Goal: Contribute content: Add original content to the website for others to see

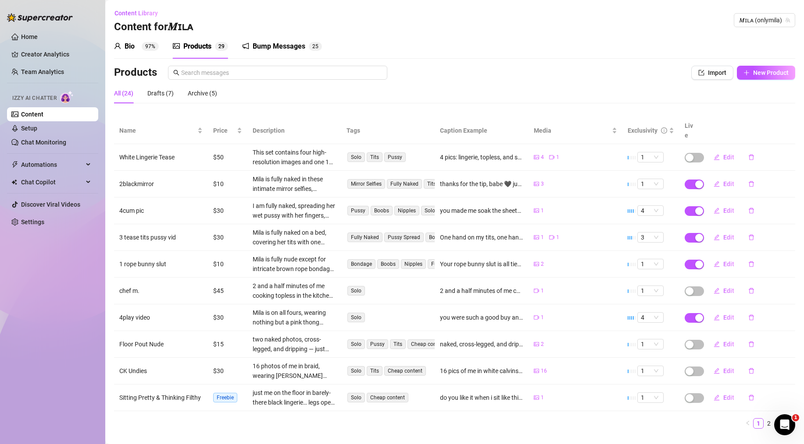
click at [190, 50] on div "Products" at bounding box center [197, 46] width 28 height 11
click at [698, 70] on button "Import" at bounding box center [712, 73] width 42 height 14
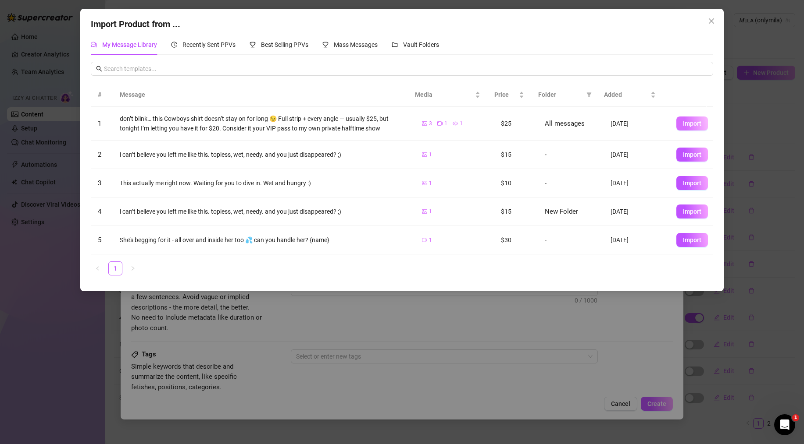
click at [690, 118] on button "Import" at bounding box center [692, 124] width 32 height 14
type textarea "don’t blink… this Cowboys shirt doesn’t stay on for long 😉 Full strip + every a…"
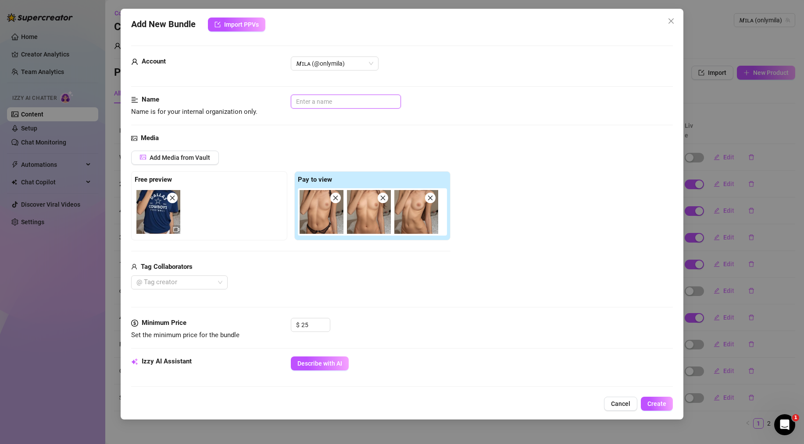
click at [310, 106] on input "text" at bounding box center [346, 102] width 110 height 14
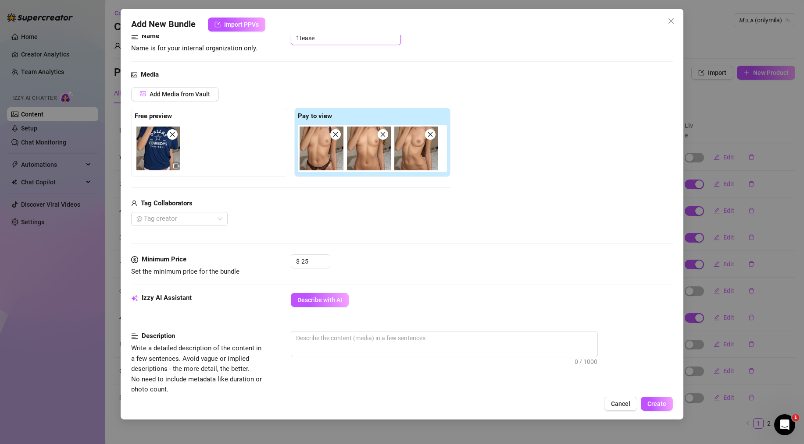
scroll to position [75, 0]
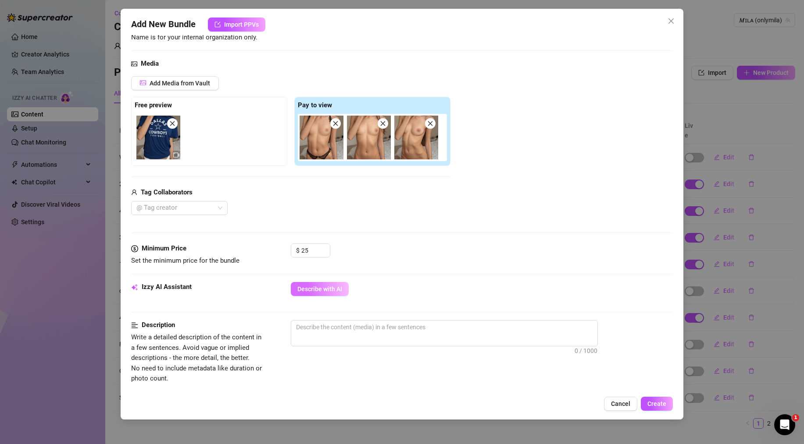
type input "1tease"
click at [312, 294] on button "Describe with AI" at bounding box center [320, 289] width 58 height 14
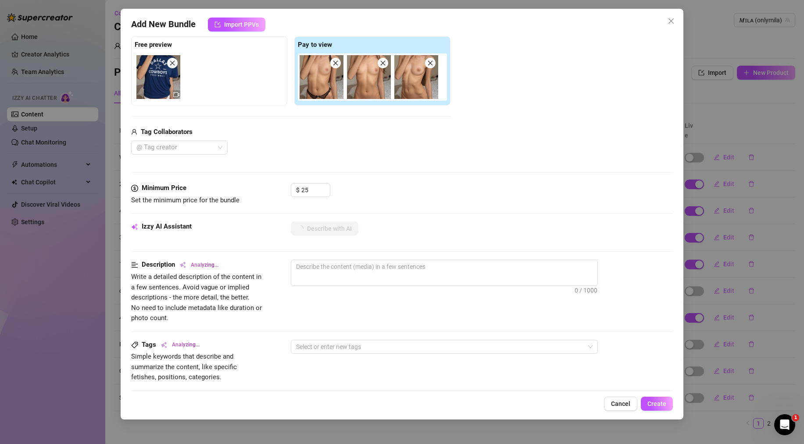
scroll to position [137, 0]
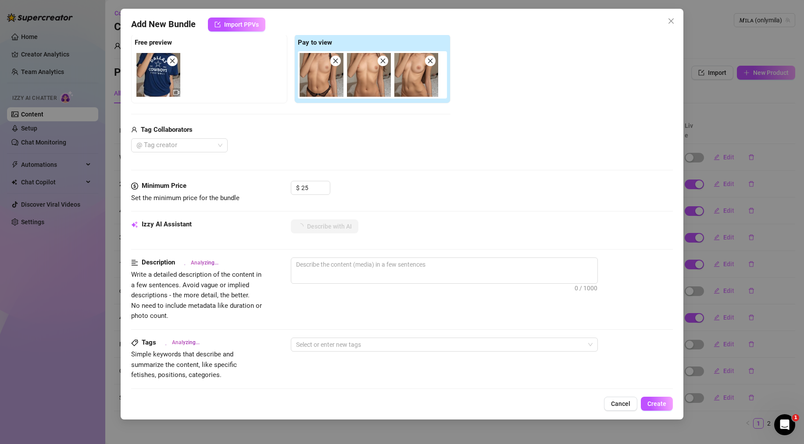
type textarea "Mila"
type textarea "Mila teases"
type textarea "Mila teases in"
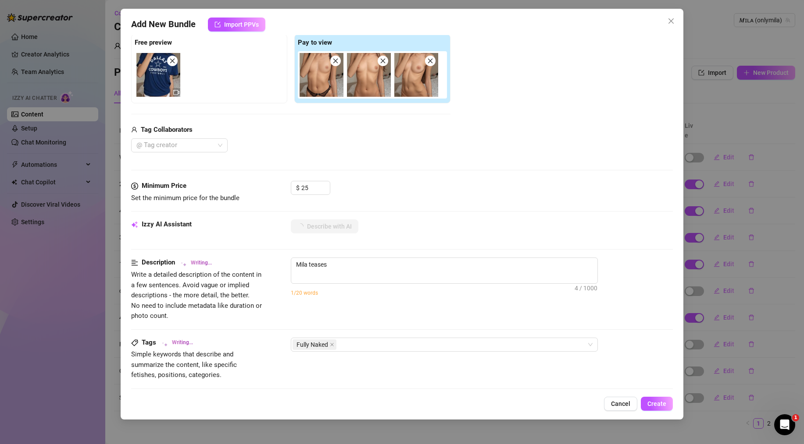
type textarea "Mila teases in"
type textarea "Mila teases in a"
type textarea "Mila teases in a black"
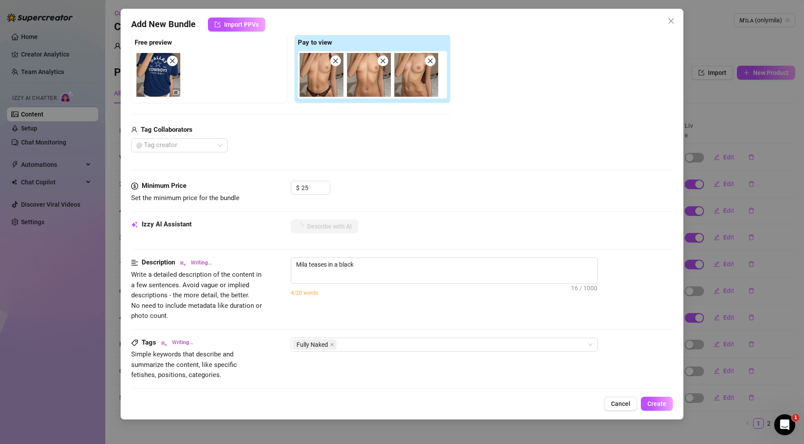
type textarea "Mila teases in a black lace"
type textarea "Mila teases in a black lace thong,"
type textarea "Mila teases in a black lace thong, pulling"
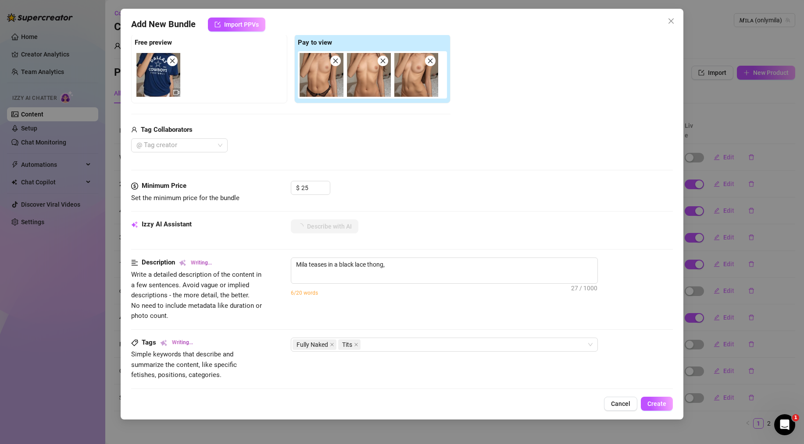
type textarea "Mila teases in a black lace thong, pulling"
type textarea "Mila teases in a black lace thong, pulling down"
type textarea "Mila teases in a black lace thong, pulling down the"
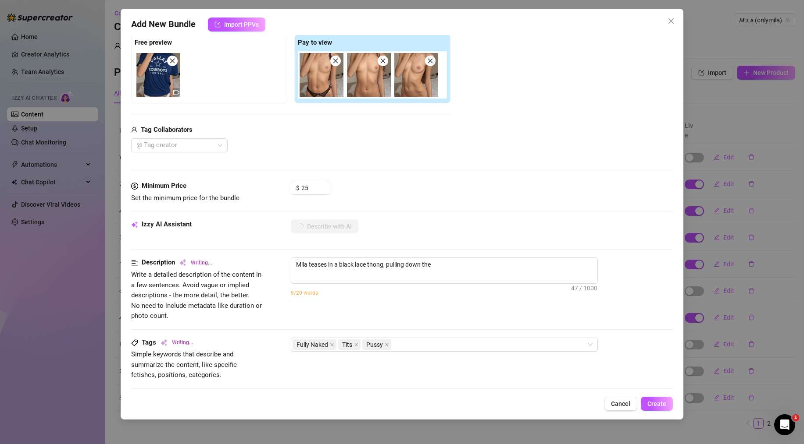
type textarea "Mila teases in a black lace thong, pulling down the straps"
type textarea "Mila teases in a black lace thong, pulling down the straps to"
type textarea "Mila teases in a black lace thong, pulling down the straps to reveal"
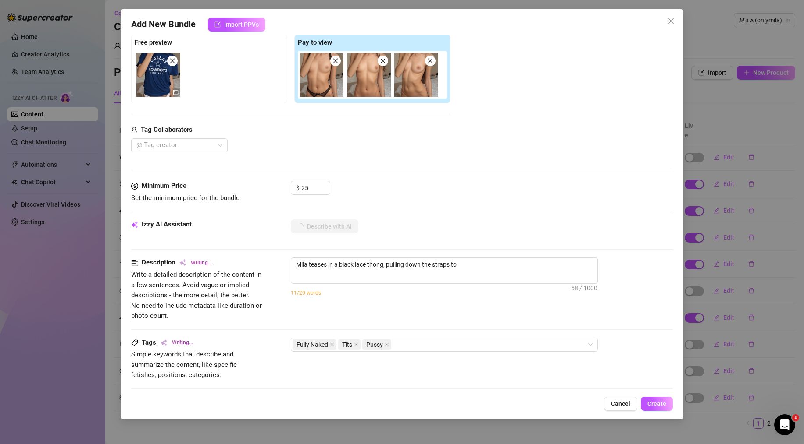
type textarea "Mila teases in a black lace thong, pulling down the straps to reveal"
type textarea "Mila teases in a black lace thong, pulling down the straps to reveal her"
type textarea "Mila teases in a black lace thong, pulling down the straps to reveal her perky"
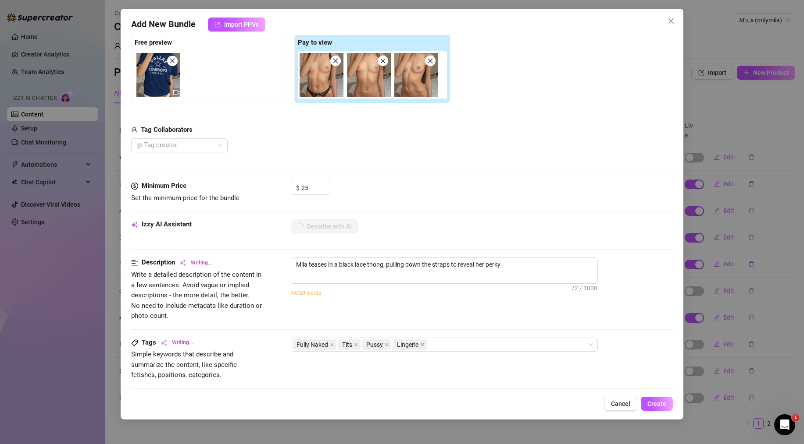
type textarea "Mila teases in a black lace thong, pulling down the straps to reveal her perky …"
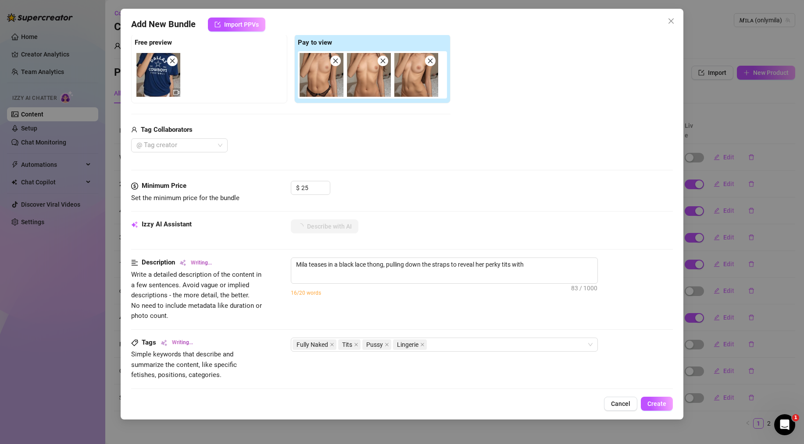
type textarea "Mila teases in a black lace thong, pulling down the straps to reveal her perky …"
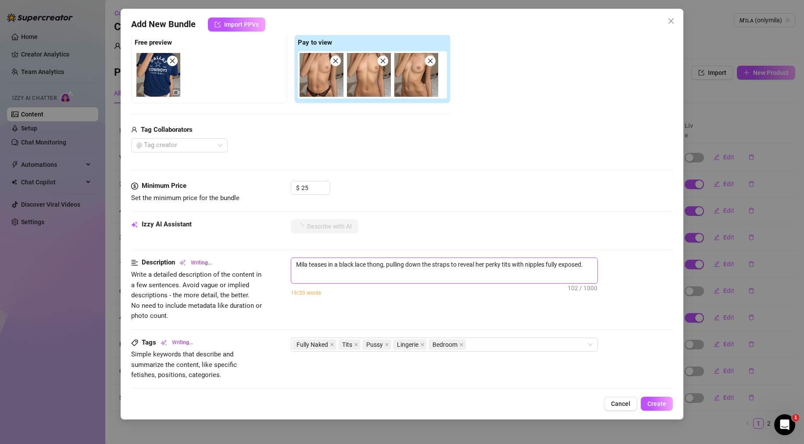
type textarea "Mila teases in a black lace thong, pulling down the straps to reveal her perky …"
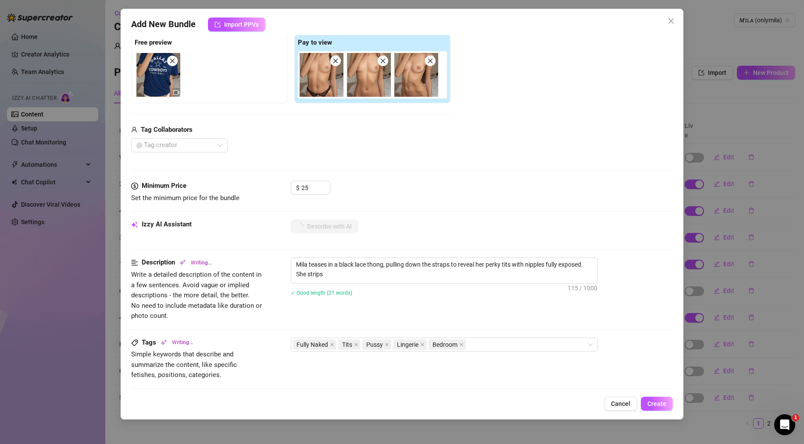
type textarea "Mila teases in a black lace thong, pulling down the straps to reveal her perky …"
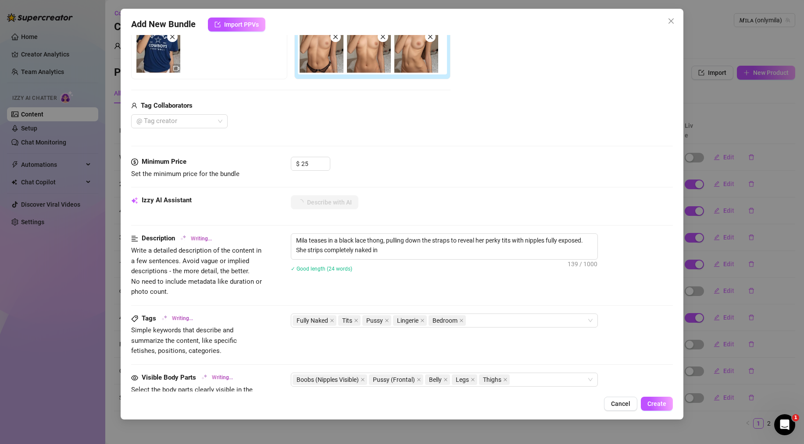
type textarea "Mila teases in a black lace thong, pulling down the straps to reveal her perky …"
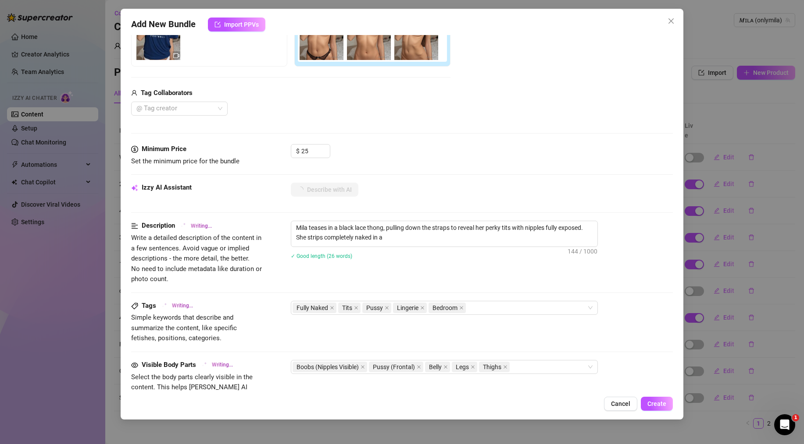
type textarea "Mila teases in a black lace thong, pulling down the straps to reveal her perky …"
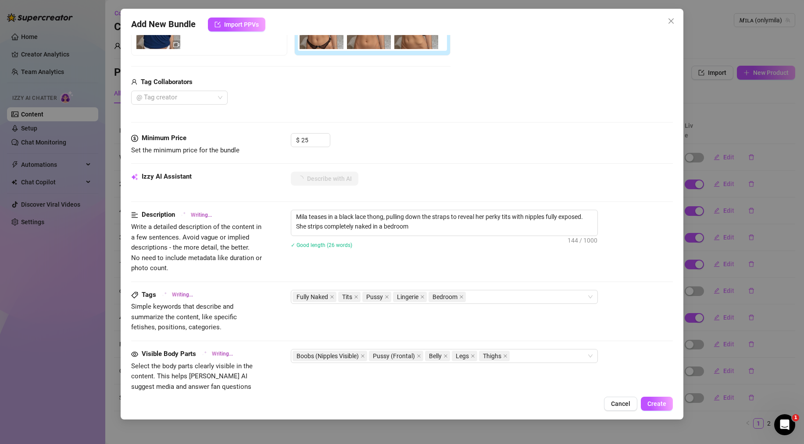
type textarea "Mila teases in a black lace thong, pulling down the straps to reveal her perky …"
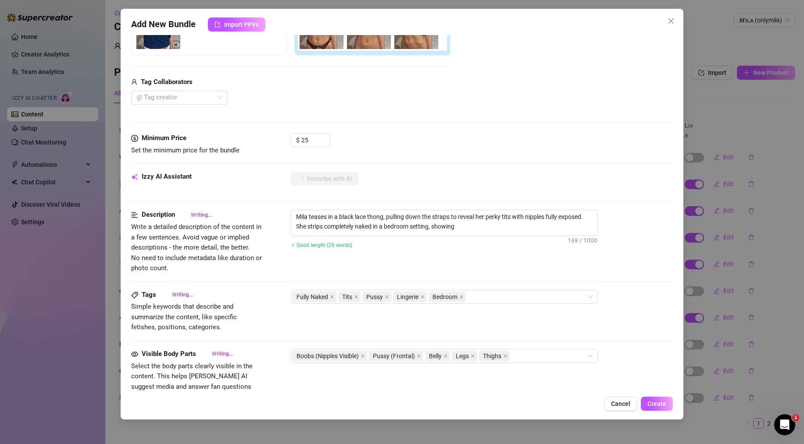
type textarea "Mila teases in a black lace thong, pulling down the straps to reveal her perky …"
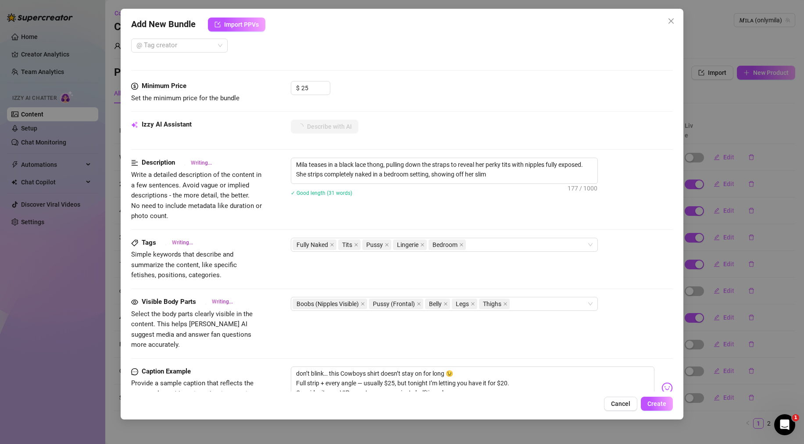
type textarea "Mila teases in a black lace thong, pulling down the straps to reveal her perky …"
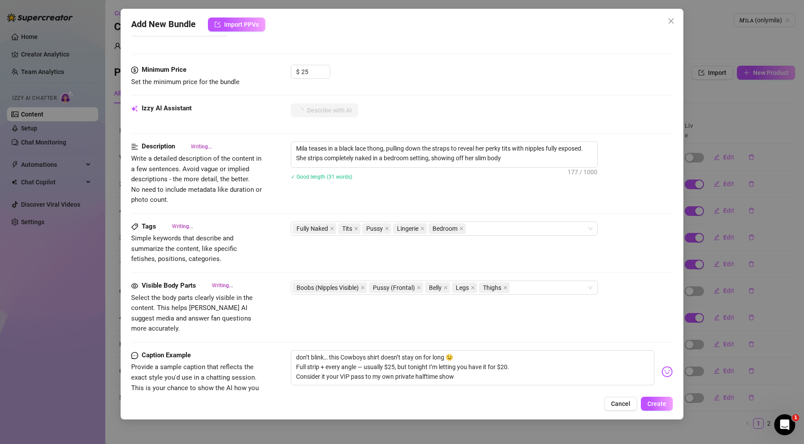
type textarea "Mila teases in a black lace thong, pulling down the straps to reveal her perky …"
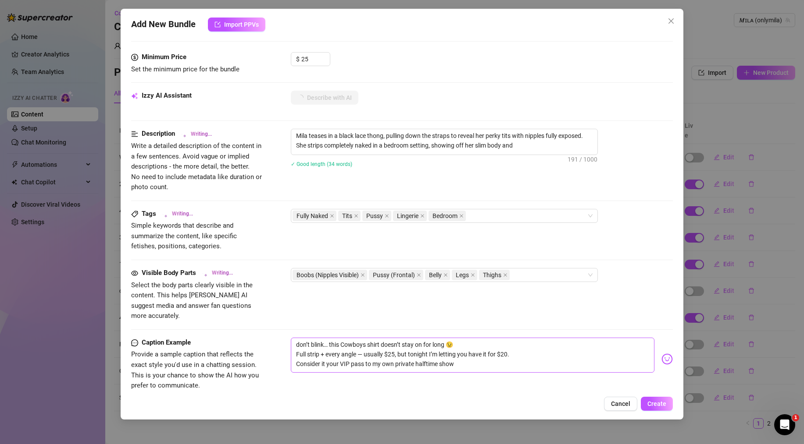
type textarea "Mila teases in a black lace thong, pulling down the straps to reveal her perky …"
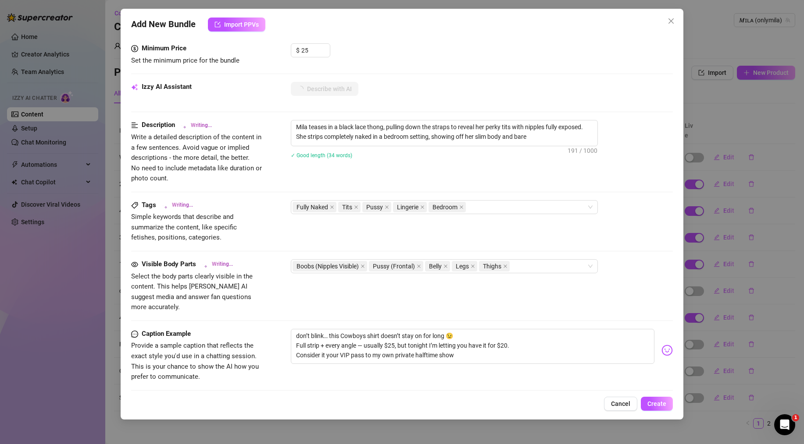
type textarea "Mila teases in a black lace thong, pulling down the straps to reveal her perky …"
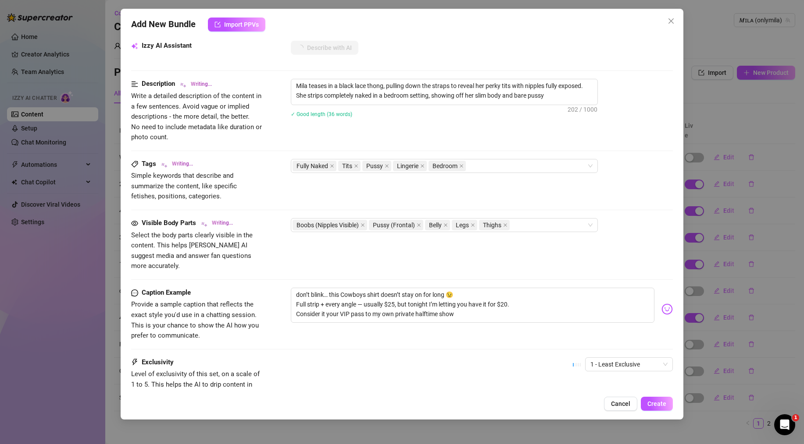
type textarea "Mila teases in a black lace thong, pulling down the straps to reveal her perky …"
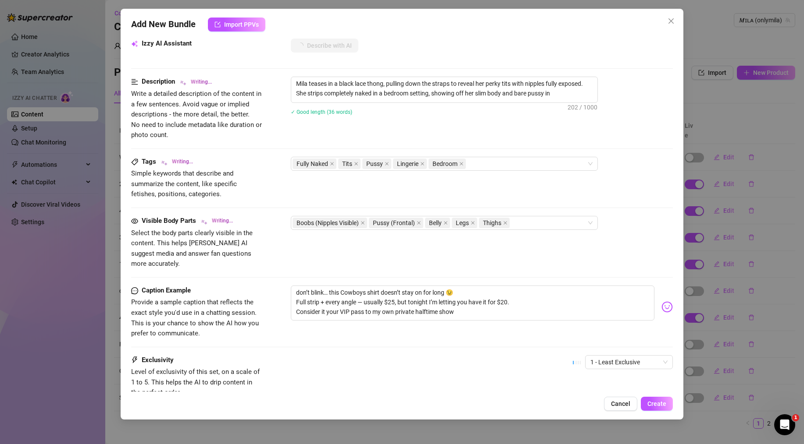
type textarea "Mila teases in a black lace thong, pulling down the straps to reveal her perky …"
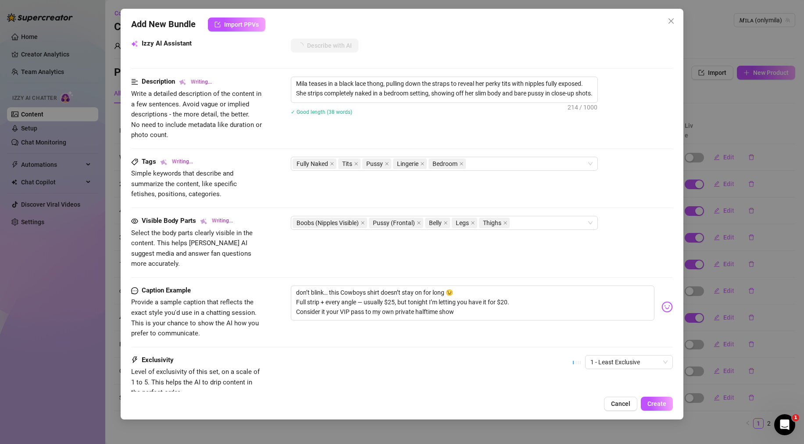
type textarea "Mila teases in a black lace thong, pulling down the straps to reveal her perky …"
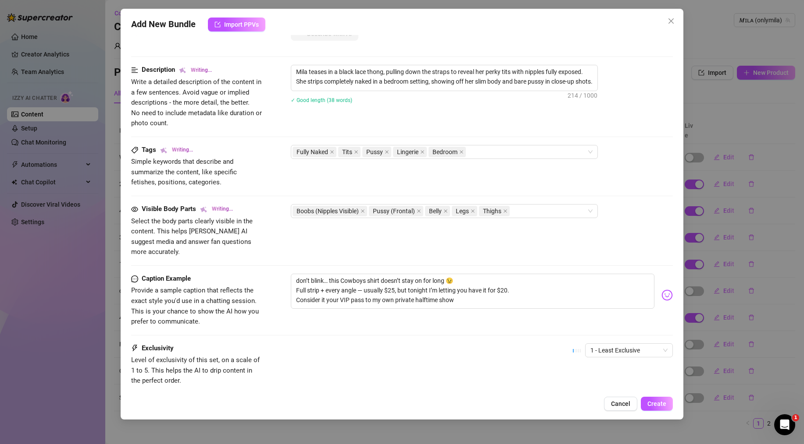
type textarea "Mila teases in a black lace thong, pulling down the straps to reveal her perky …"
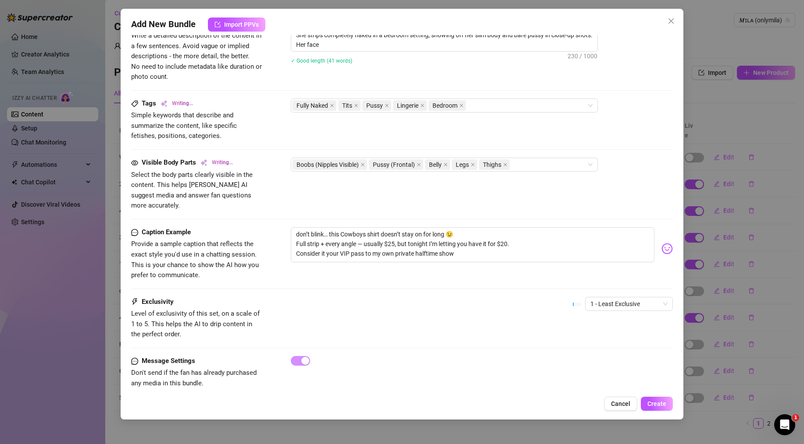
type textarea "Mila teases in a black lace thong, pulling down the straps to reveal her perky …"
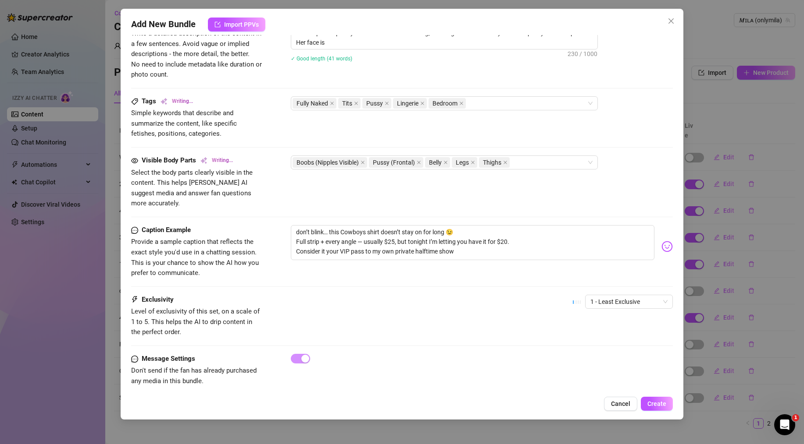
type textarea "Mila teases in a black lace thong, pulling down the straps to reveal her perky …"
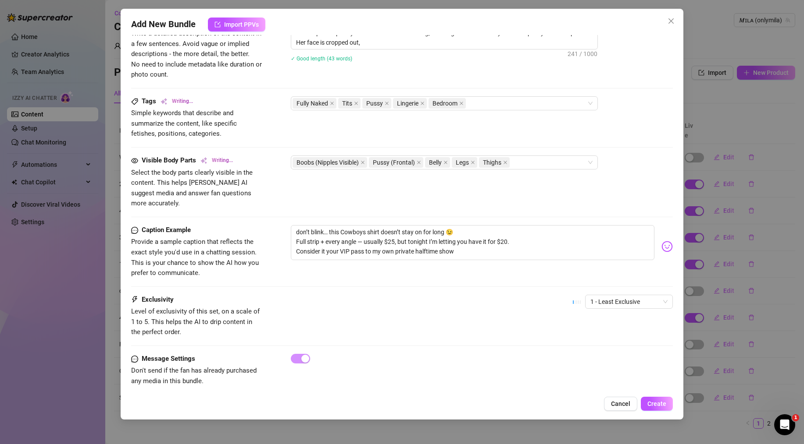
type textarea "Mila teases in a black lace thong, pulling down the straps to reveal her perky …"
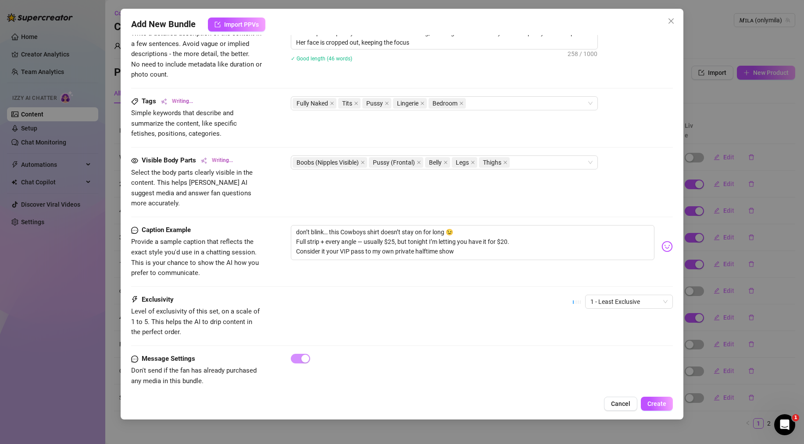
type textarea "Mila teases in a black lace thong, pulling down the straps to reveal her perky …"
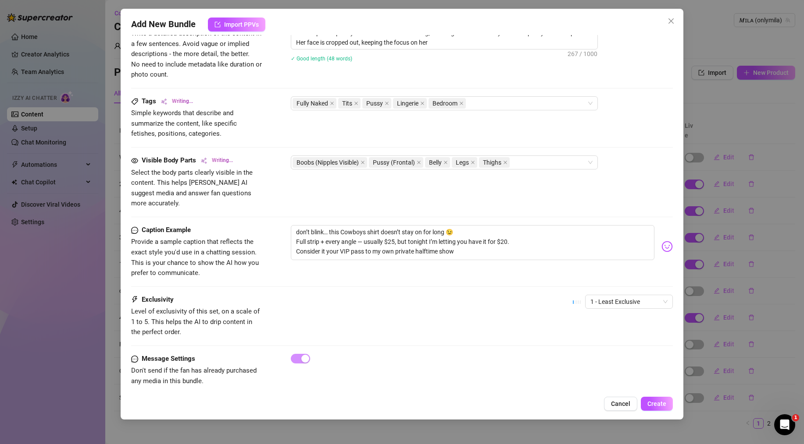
type textarea "Mila teases in a black lace thong, pulling down the straps to reveal her perky …"
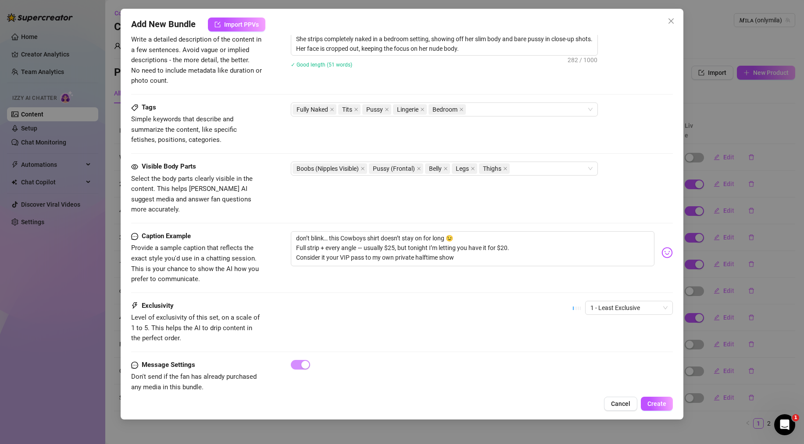
scroll to position [377, 0]
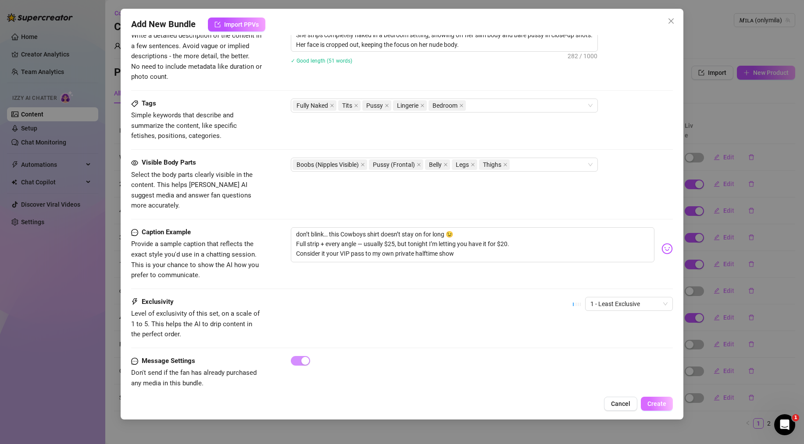
click at [658, 405] on span "Create" at bounding box center [656, 404] width 19 height 7
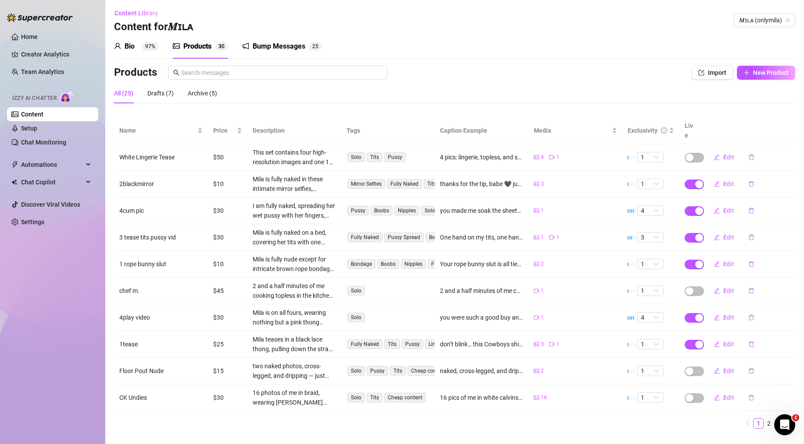
click at [202, 46] on div "Products" at bounding box center [197, 46] width 28 height 11
click at [182, 44] on div "Products 3 0" at bounding box center [200, 46] width 55 height 11
click at [708, 78] on button "Import" at bounding box center [712, 73] width 42 height 14
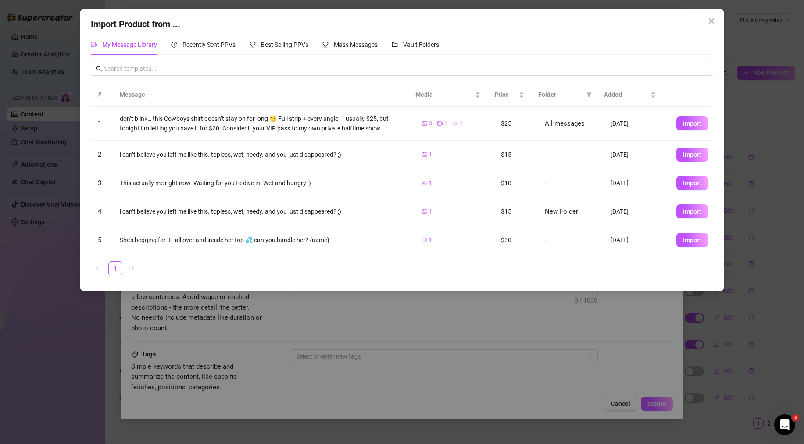
drag, startPoint x: 688, startPoint y: 152, endPoint x: 557, endPoint y: 188, distance: 135.5
click at [559, 187] on tbody "1 don’t blink… this Cowboys shirt doesn’t stay on for long 😉 Full strip + every…" at bounding box center [402, 181] width 622 height 148
click at [208, 39] on div "Recently Sent PPVs" at bounding box center [203, 45] width 64 height 20
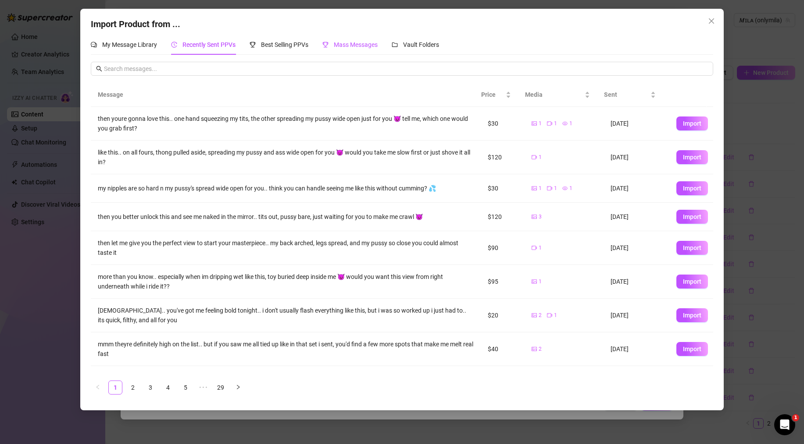
click at [357, 44] on span "Mass Messages" at bounding box center [356, 44] width 44 height 7
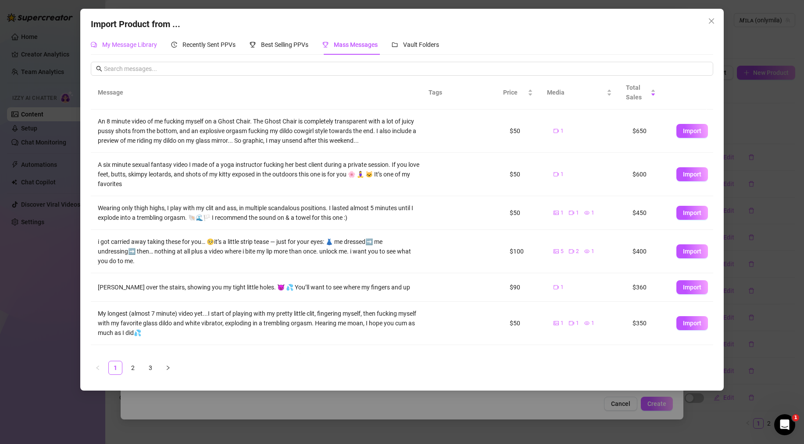
click at [144, 40] on div "My Message Library" at bounding box center [124, 45] width 66 height 10
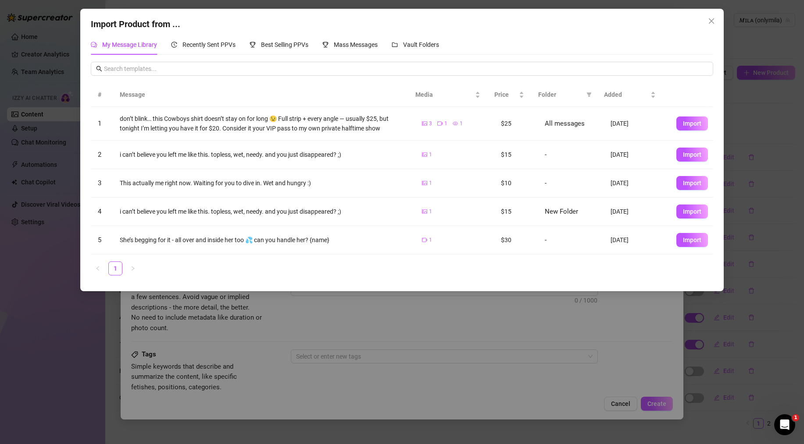
drag, startPoint x: 694, startPoint y: 156, endPoint x: 531, endPoint y: 160, distance: 163.1
click at [548, 155] on tr "2 i can’t believe you left me like this. topless, wet, needy. and you just disa…" at bounding box center [402, 155] width 622 height 28
click at [106, 267] on ul "1" at bounding box center [402, 269] width 622 height 14
click at [160, 267] on ul "1" at bounding box center [402, 269] width 622 height 14
click at [686, 151] on span "Import" at bounding box center [692, 154] width 18 height 7
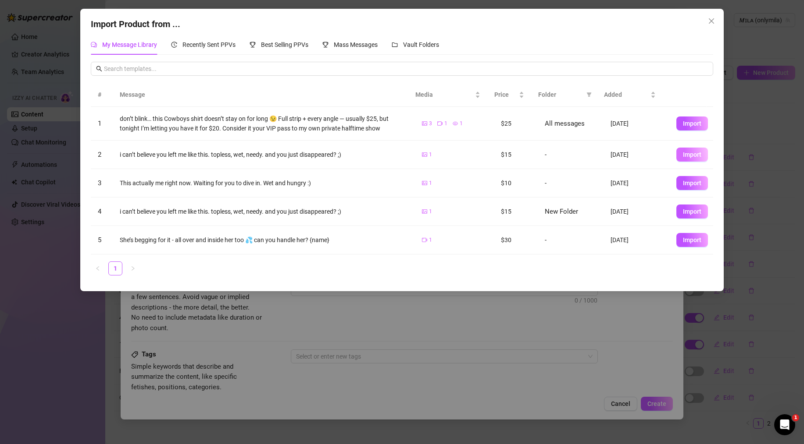
type textarea "i can’t believe you left me like this. topless, wet, needy. and you just disapp…"
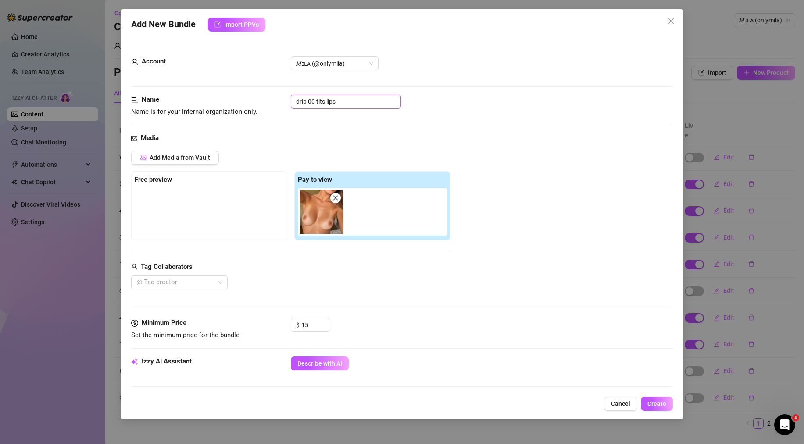
drag, startPoint x: 359, startPoint y: 105, endPoint x: 267, endPoint y: 100, distance: 92.2
click at [267, 100] on div "Name Name is for your internal organization only. drip 00 tits lips" at bounding box center [401, 106] width 541 height 22
type input "q"
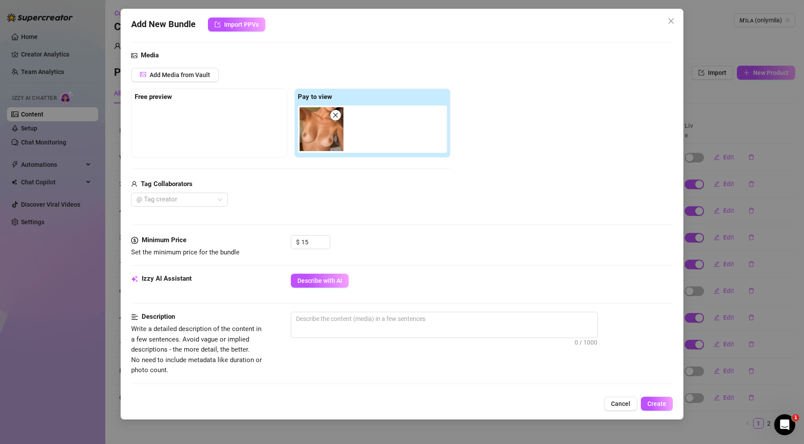
scroll to position [102, 0]
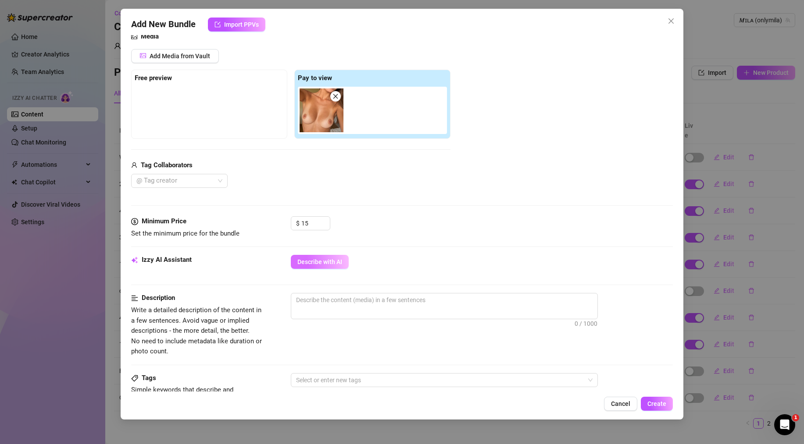
type input "1tease"
click at [320, 266] on button "Describe with AI" at bounding box center [320, 262] width 58 height 14
click at [356, 298] on textarea at bounding box center [444, 300] width 306 height 13
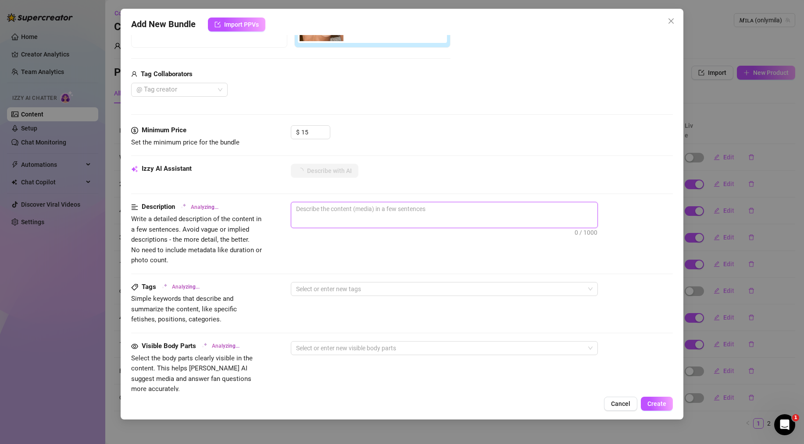
scroll to position [231, 0]
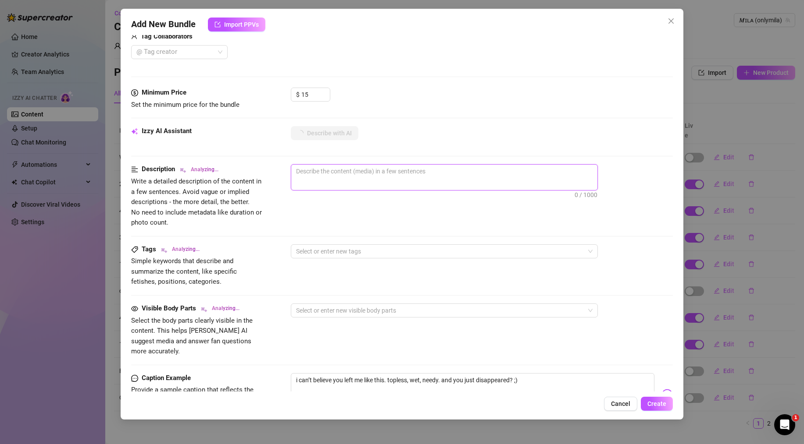
type textarea "Mila"
type textarea "Mila is"
type textarea "Mila is topless,"
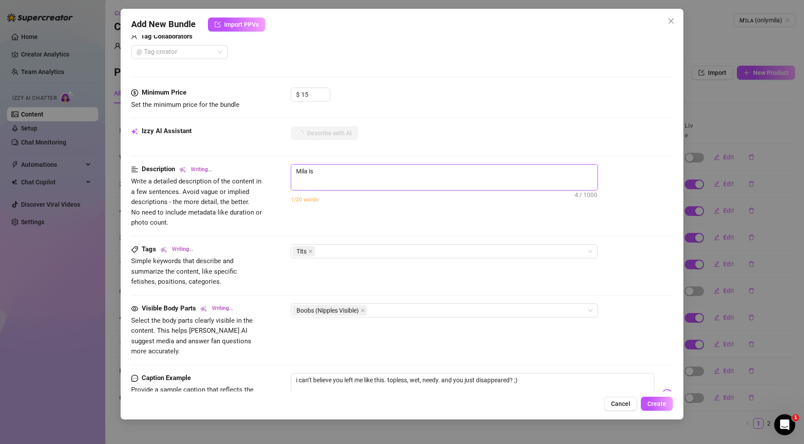
type textarea "Mila is topless,"
type textarea "Mila is topless, showing"
type textarea "Mila is topless, showing off"
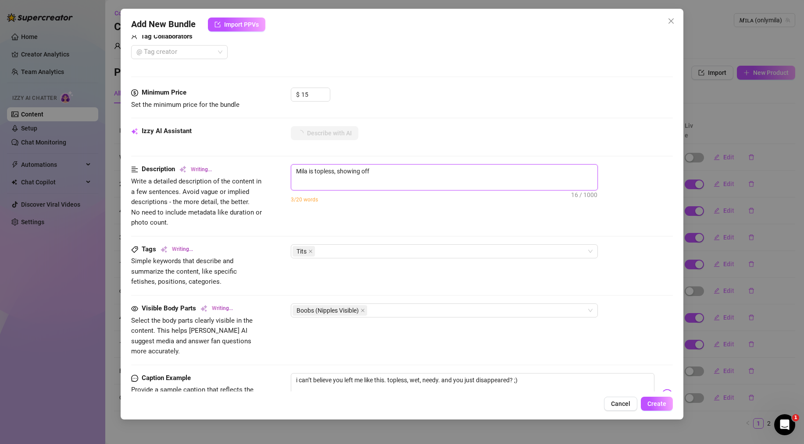
type textarea "Mila is topless, showing off her"
type textarea "Mila is topless, showing off her perfect"
type textarea "Mila is topless, showing off her perfect tan"
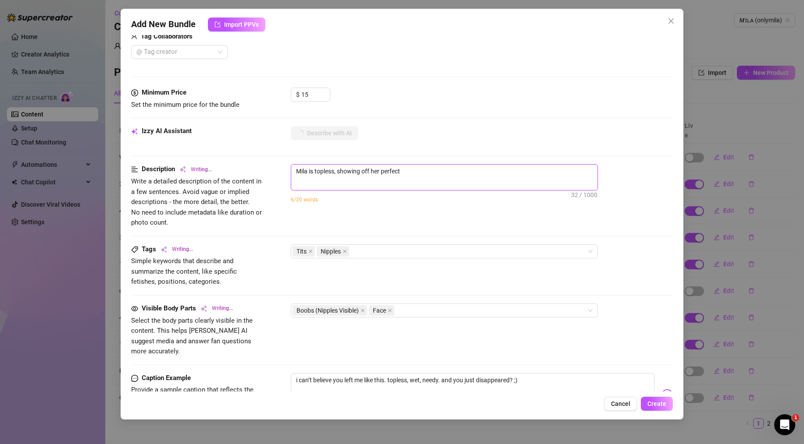
type textarea "Mila is topless, showing off her perfect tan"
type textarea "Mila is topless, showing off her perfect tan lines"
type textarea "Mila is topless, showing off her perfect tan lines with"
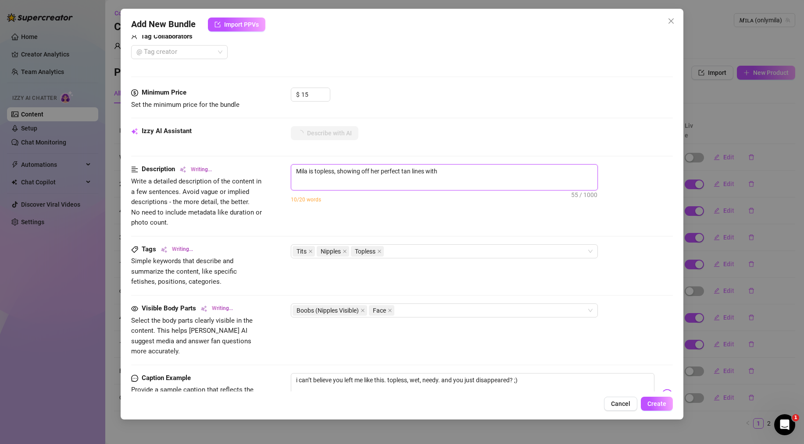
type textarea "Mila is topless, showing off her perfect tan lines with her"
type textarea "[PERSON_NAME] is topless, showing off her perfect tan lines with her perky"
type textarea "Mila is topless, showing off her perfect tan lines with her perky tits"
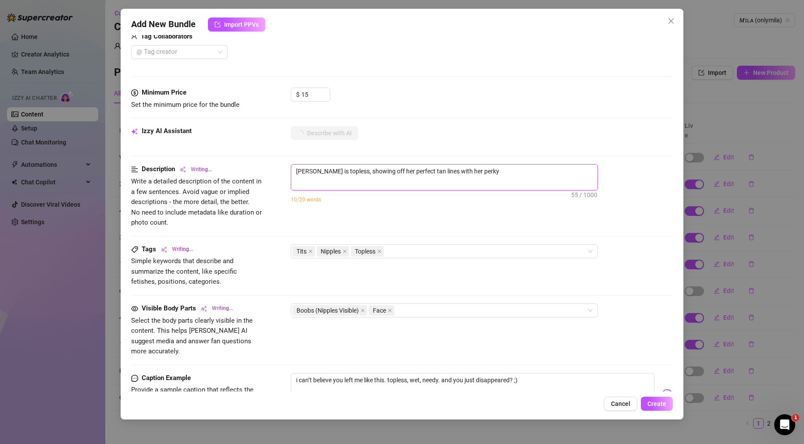
type textarea "Mila is topless, showing off her perfect tan lines with her perky tits"
type textarea "Mila is topless, showing off her perfect tan lines with her perky tits and"
type textarea "Mila is topless, showing off her perfect tan lines with her perky tits and nipp…"
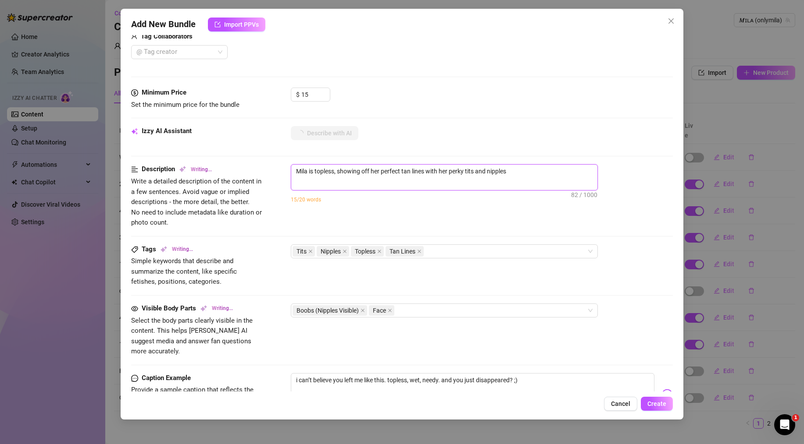
type textarea "Mila is topless, showing off her perfect tan lines with her perky tits and nipp…"
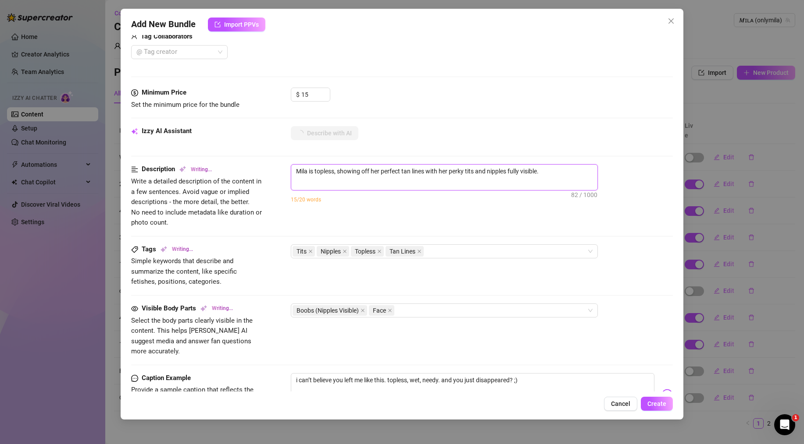
type textarea "Mila is topless, showing off her perfect tan lines with her perky tits and nipp…"
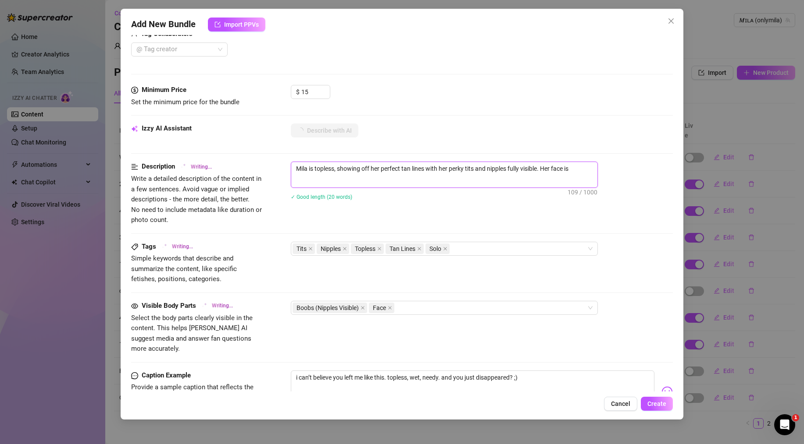
type textarea "Mila is topless, showing off her perfect tan lines with her perky tits and nipp…"
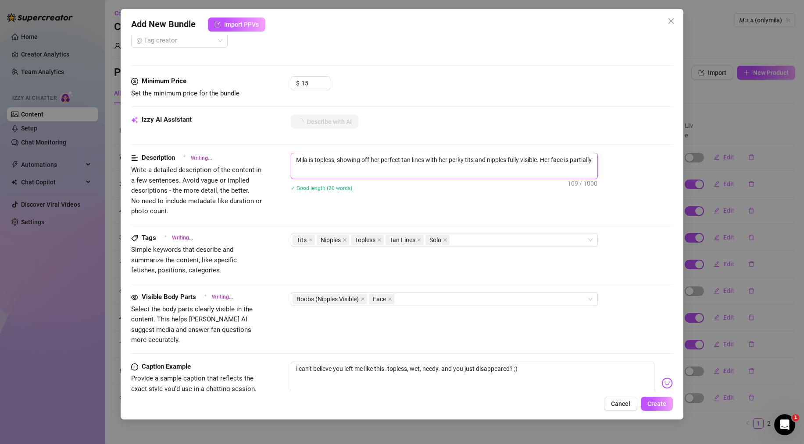
type textarea "Mila is topless, showing off her perfect tan lines with her perky tits and nipp…"
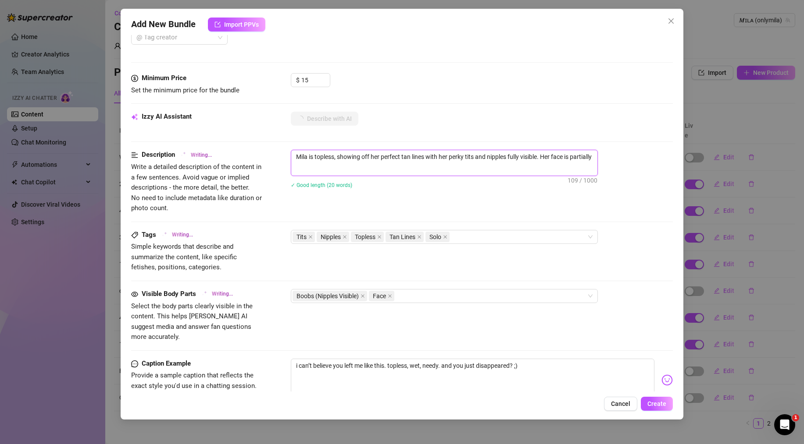
type textarea "Mila is topless, showing off her perfect tan lines with her perky tits and nipp…"
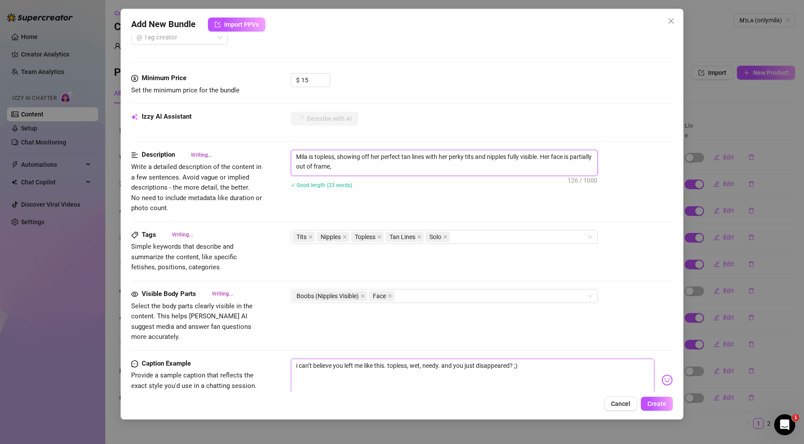
type textarea "Mila is topless, showing off her perfect tan lines with her perky tits and nipp…"
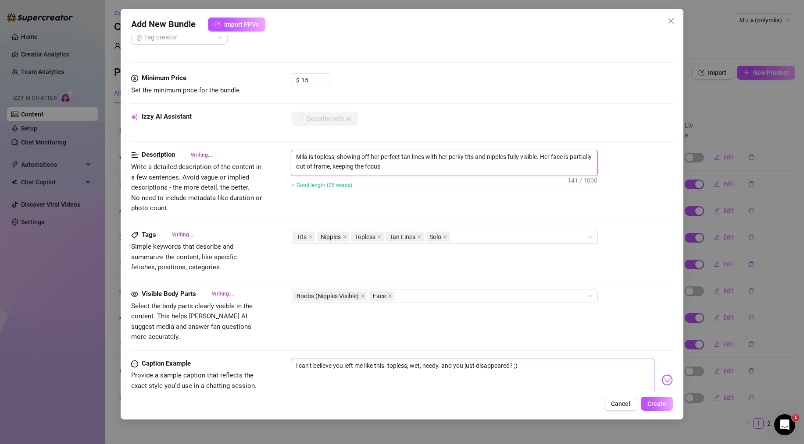
type textarea "Mila is topless, showing off her perfect tan lines with her perky tits and nipp…"
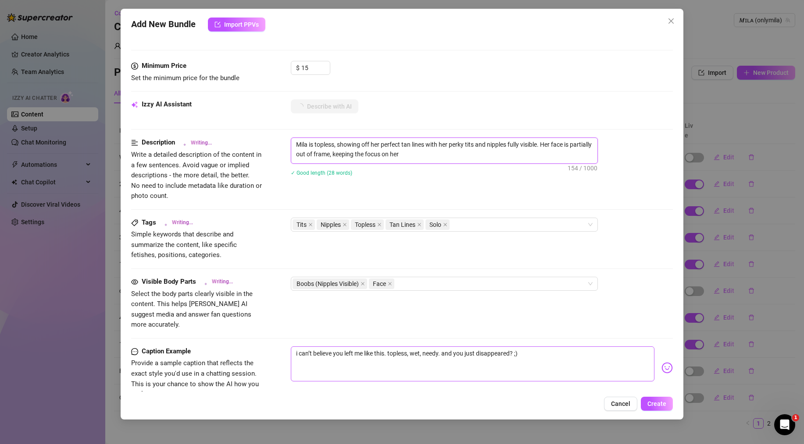
type textarea "Mila is topless, showing off her perfect tan lines with her perky tits and nipp…"
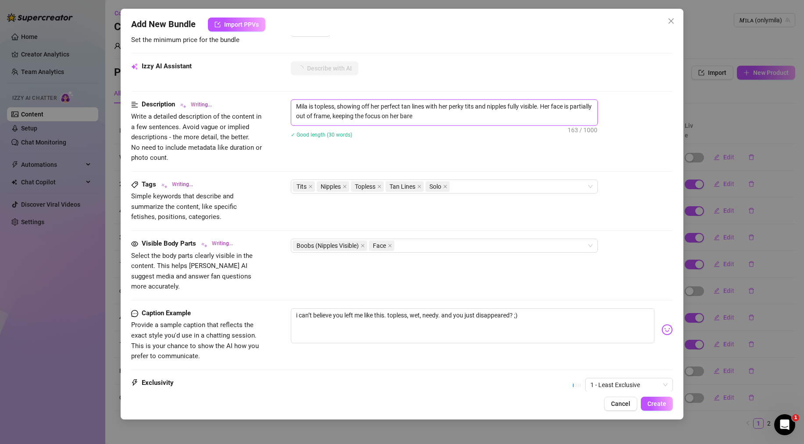
type textarea "Mila is topless, showing off her perfect tan lines with her perky tits and nipp…"
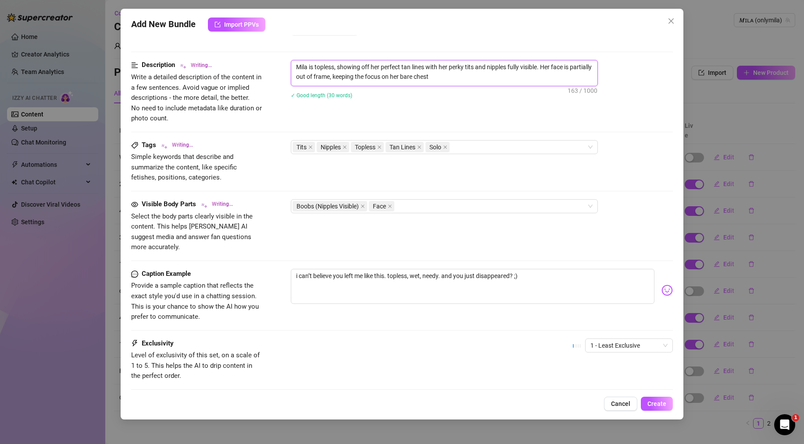
type textarea "Mila is topless, showing off her perfect tan lines with her perky tits and nipp…"
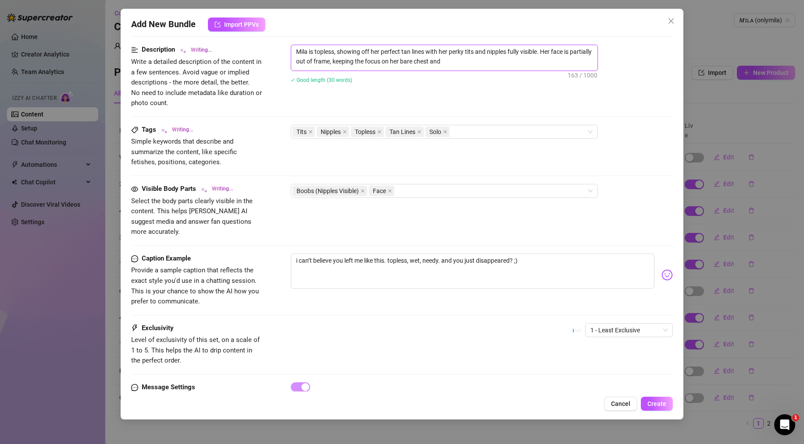
type textarea "Mila is topless, showing off her perfect tan lines with her perky tits and nipp…"
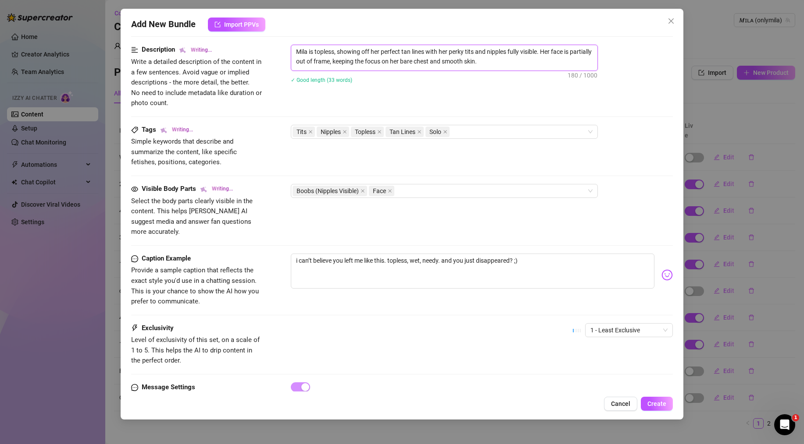
type textarea "Mila is topless, showing off her perfect tan lines with her perky tits and nipp…"
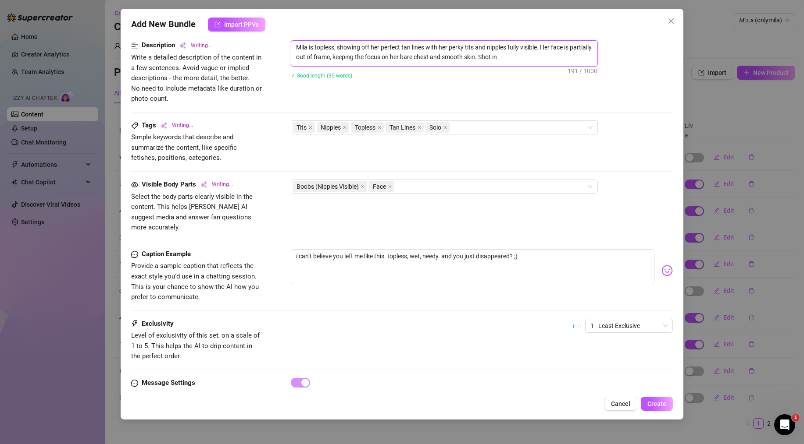
type textarea "Mila is topless, showing off her perfect tan lines with her perky tits and nipp…"
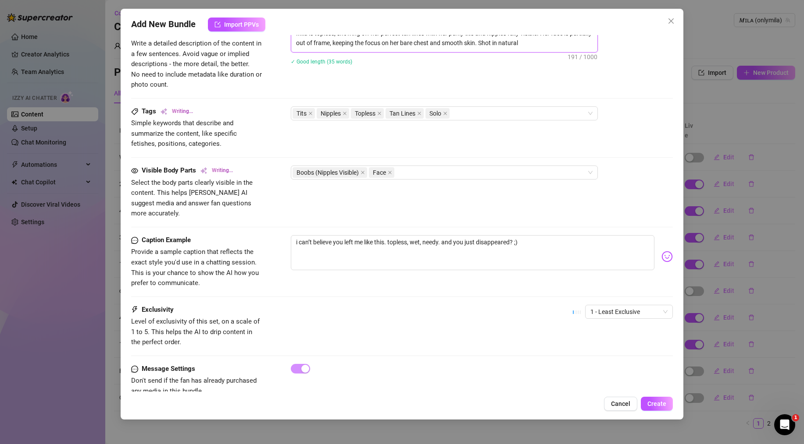
type textarea "Mila is topless, showing off her perfect tan lines with her perky tits and nipp…"
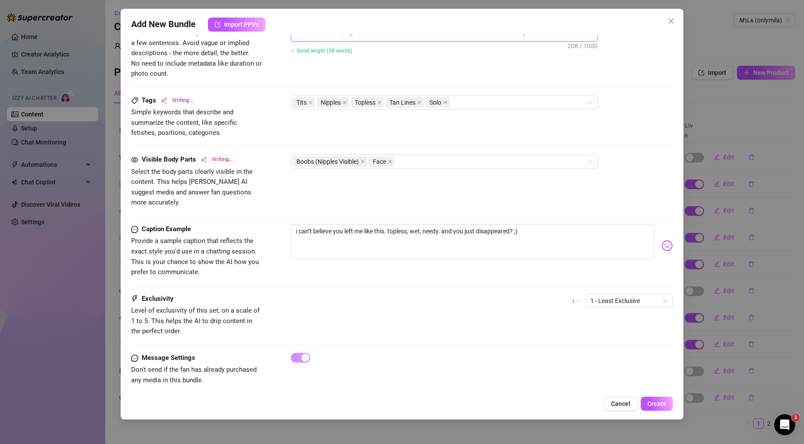
type textarea "Mila is topless, showing off her perfect tan lines with her perky tits and nipp…"
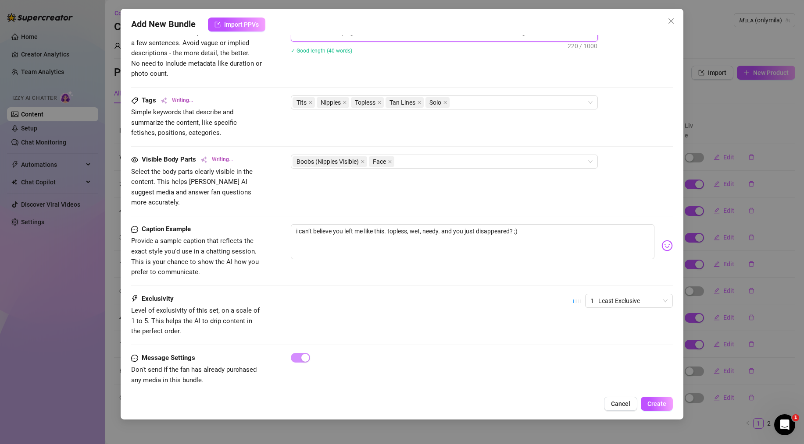
type textarea "Mila is topless, showing off her perfect tan lines with her perky tits and nipp…"
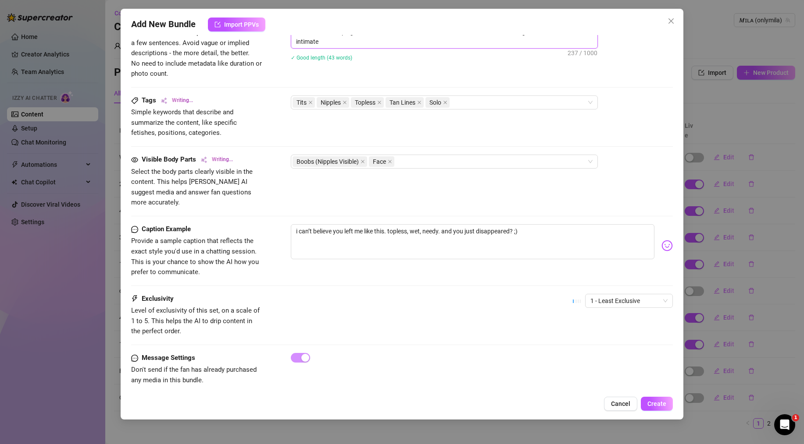
type textarea "Mila is topless, showing off her perfect tan lines with her perky tits and nipp…"
click at [660, 405] on span "Create" at bounding box center [656, 404] width 19 height 7
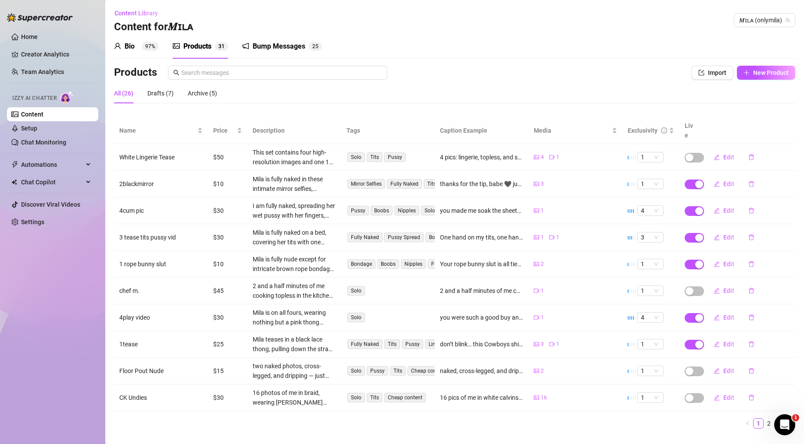
click at [131, 52] on div "Bio 97%" at bounding box center [136, 46] width 45 height 25
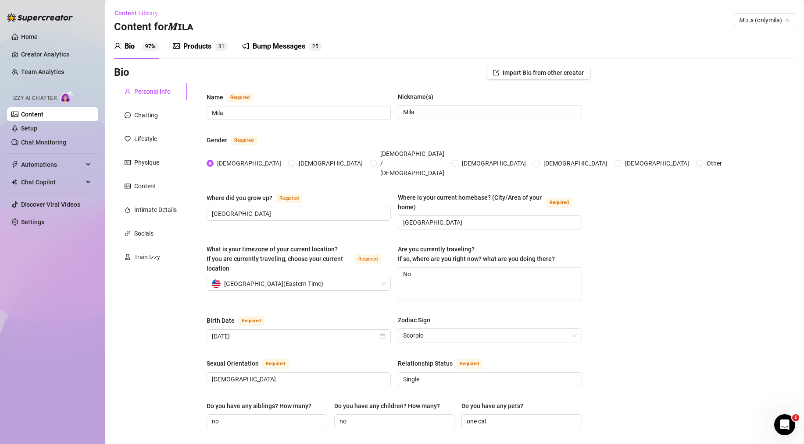
click at [216, 49] on span "3 1" at bounding box center [221, 46] width 13 height 9
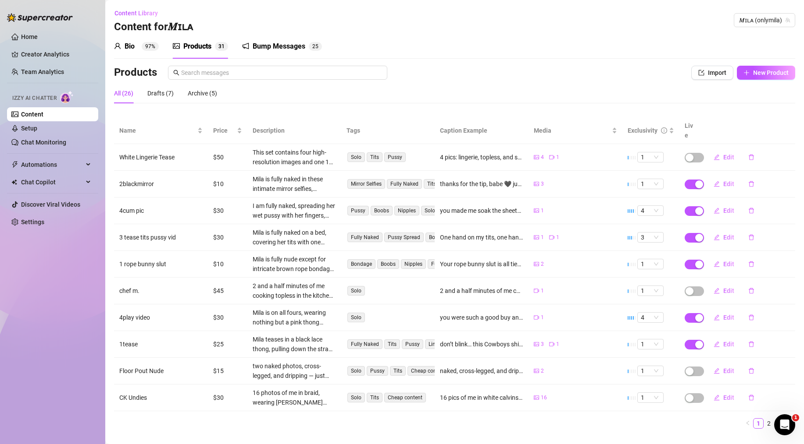
click at [275, 41] on div "Bump Messages" at bounding box center [278, 46] width 53 height 11
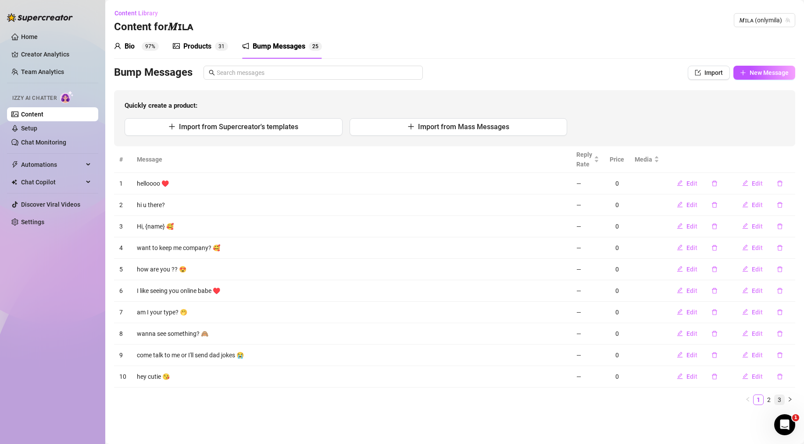
click at [779, 401] on link "3" at bounding box center [779, 400] width 10 height 10
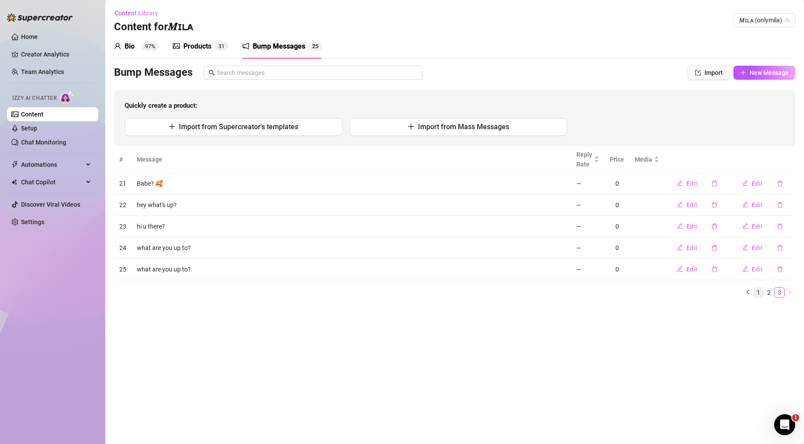
click at [760, 294] on link "1" at bounding box center [758, 293] width 10 height 10
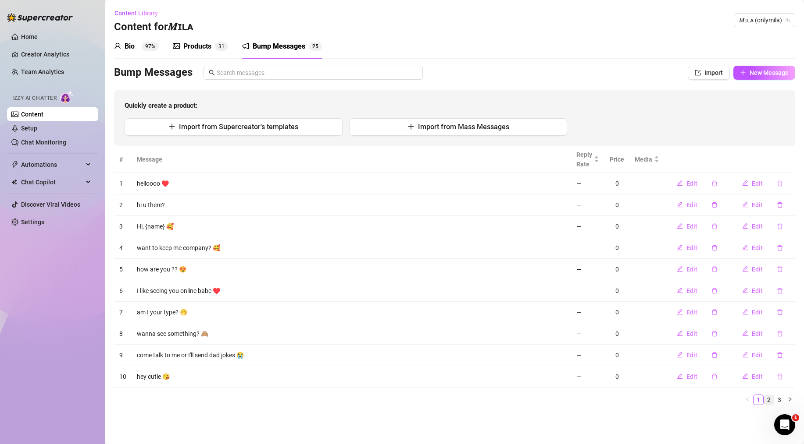
click at [765, 399] on link "2" at bounding box center [769, 400] width 10 height 10
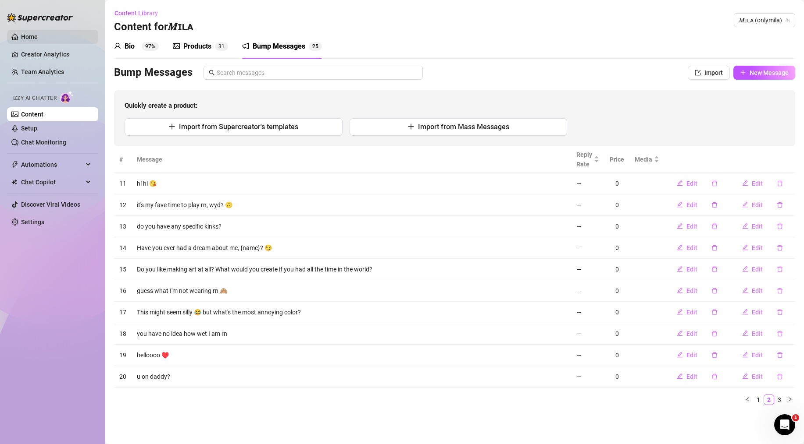
click at [23, 39] on link "Home" at bounding box center [29, 36] width 17 height 7
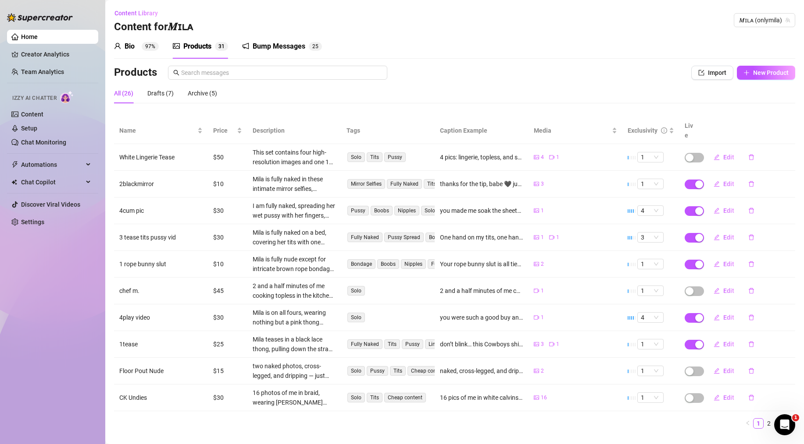
click at [132, 46] on div "Bio" at bounding box center [129, 46] width 10 height 11
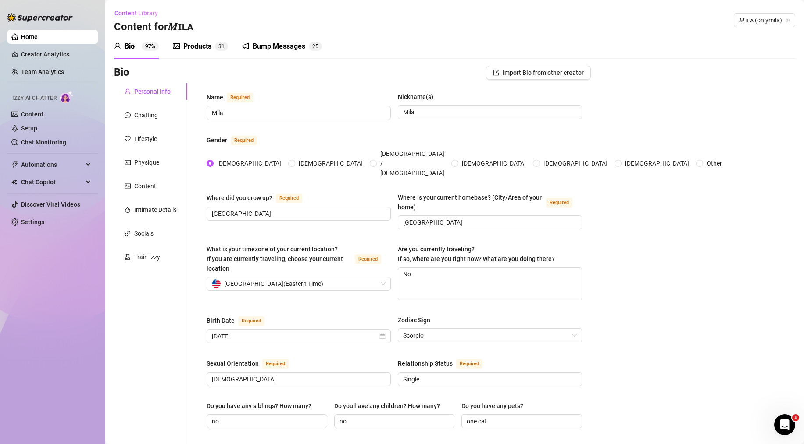
click at [188, 49] on div "Products" at bounding box center [197, 46] width 28 height 11
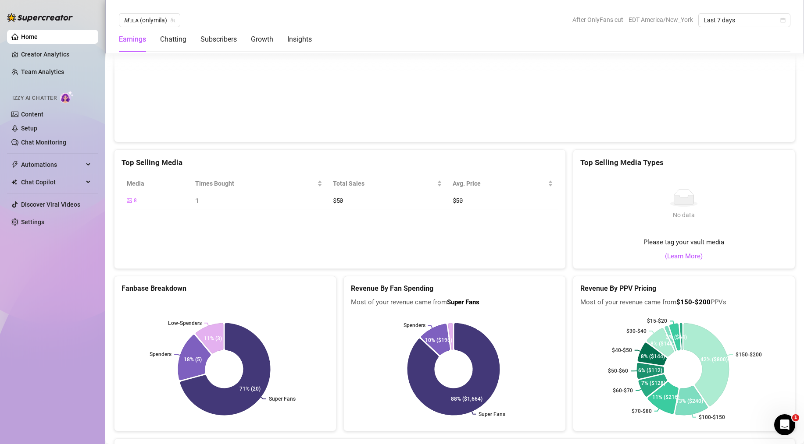
scroll to position [1365, 0]
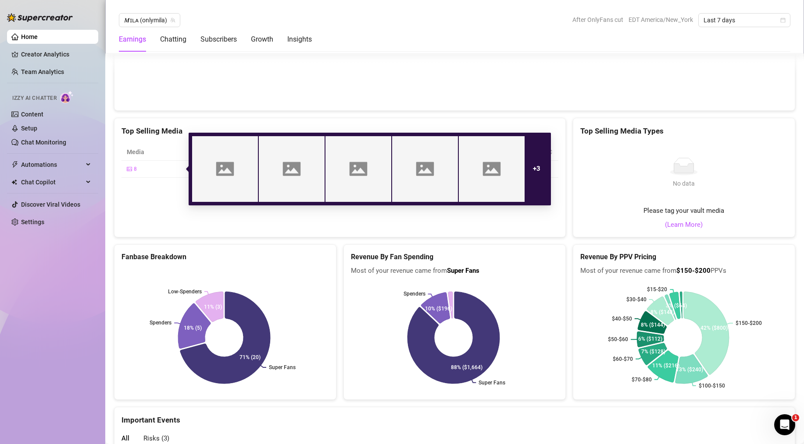
click at [135, 166] on span "8" at bounding box center [135, 169] width 3 height 8
click at [245, 176] on img at bounding box center [225, 169] width 66 height 66
click at [532, 181] on div "+ 3" at bounding box center [536, 169] width 22 height 66
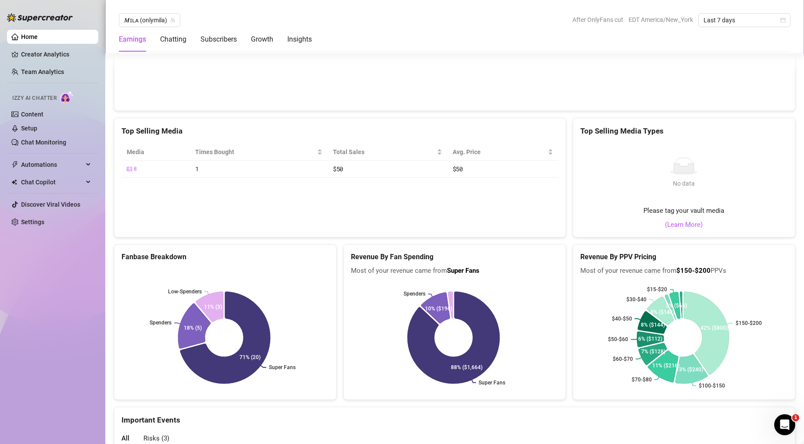
click at [456, 167] on span "$50" at bounding box center [457, 169] width 10 height 8
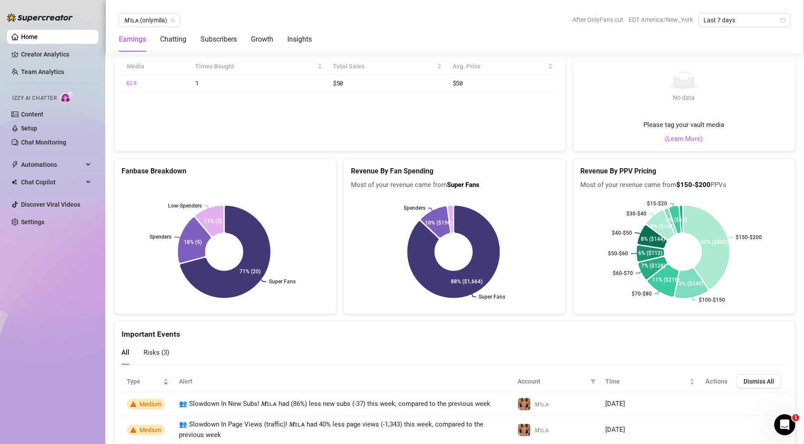
scroll to position [1509, 0]
